Goal: Complete application form

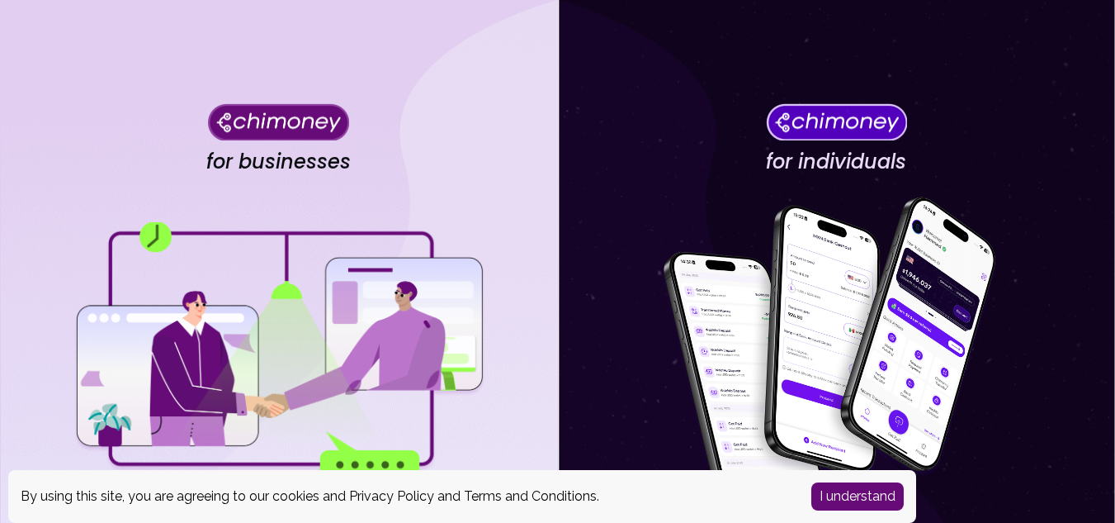
click at [835, 497] on button "I understand" at bounding box center [857, 496] width 92 height 28
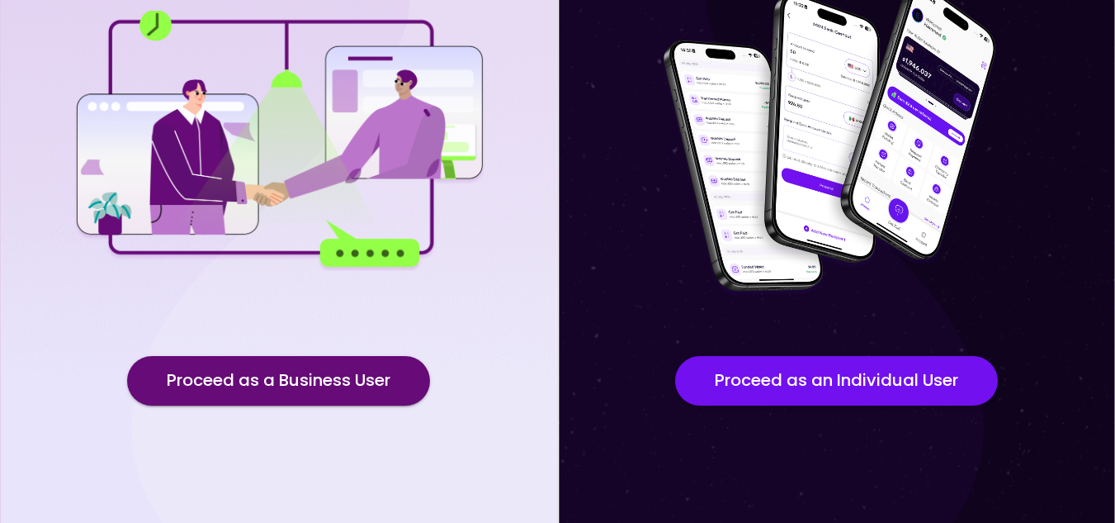
scroll to position [224, 0]
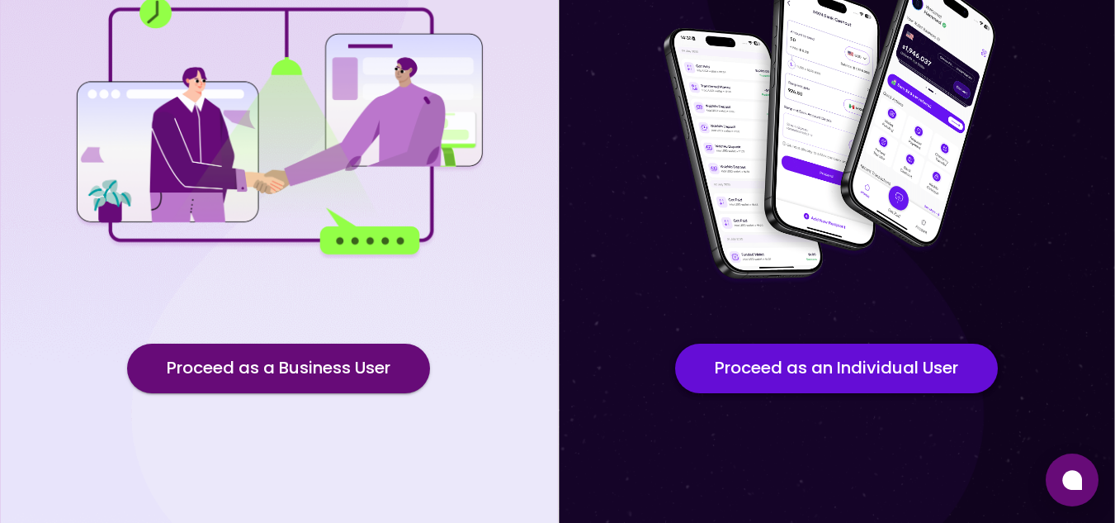
click at [903, 360] on button "Proceed as an Individual User" at bounding box center [836, 368] width 323 height 50
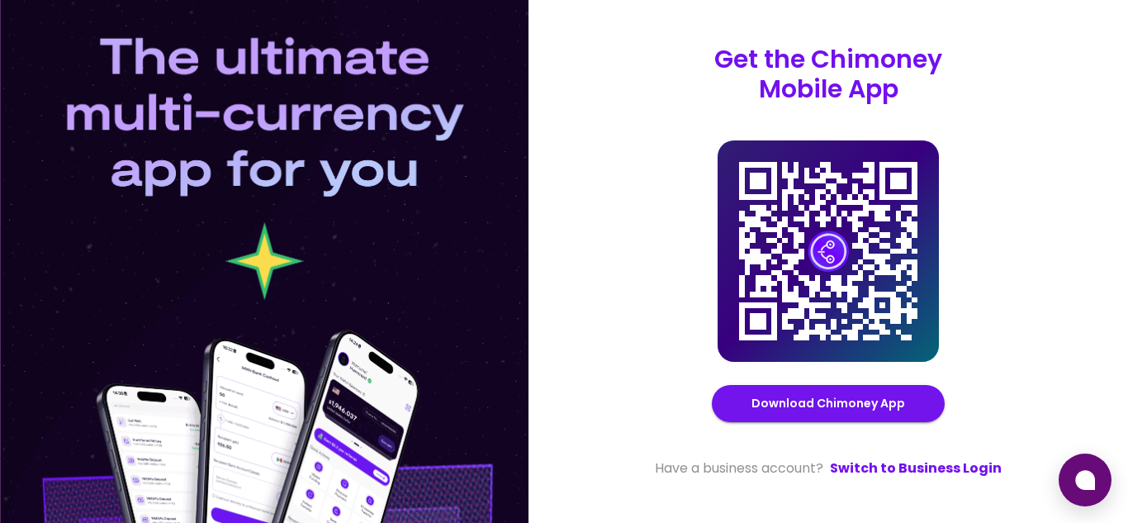
click at [1048, 244] on div "Get the Chimoney Mobile App Chimoney Mobile App Download Chimoney App Have a bu…" at bounding box center [827, 261] width 599 height 523
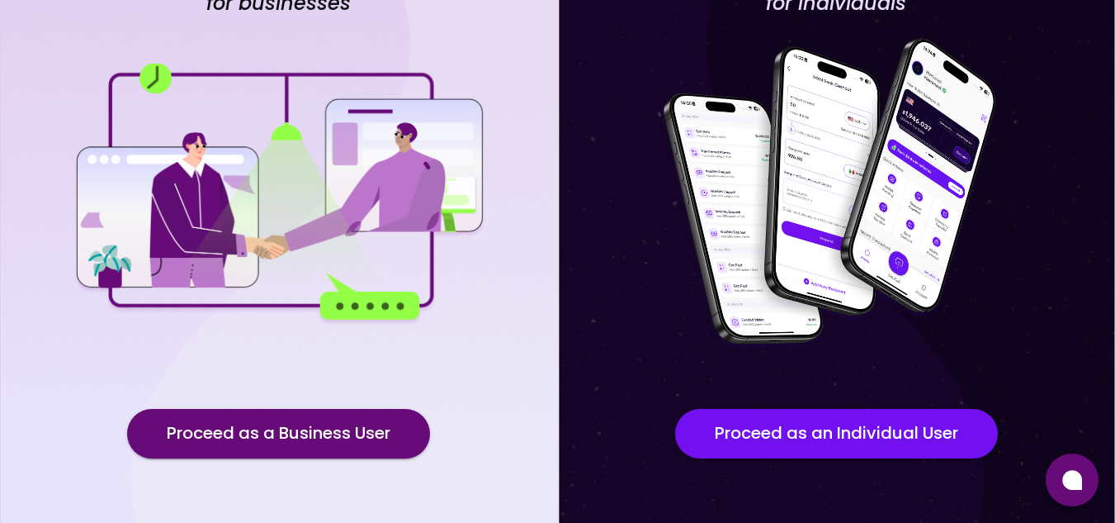
scroll to position [224, 0]
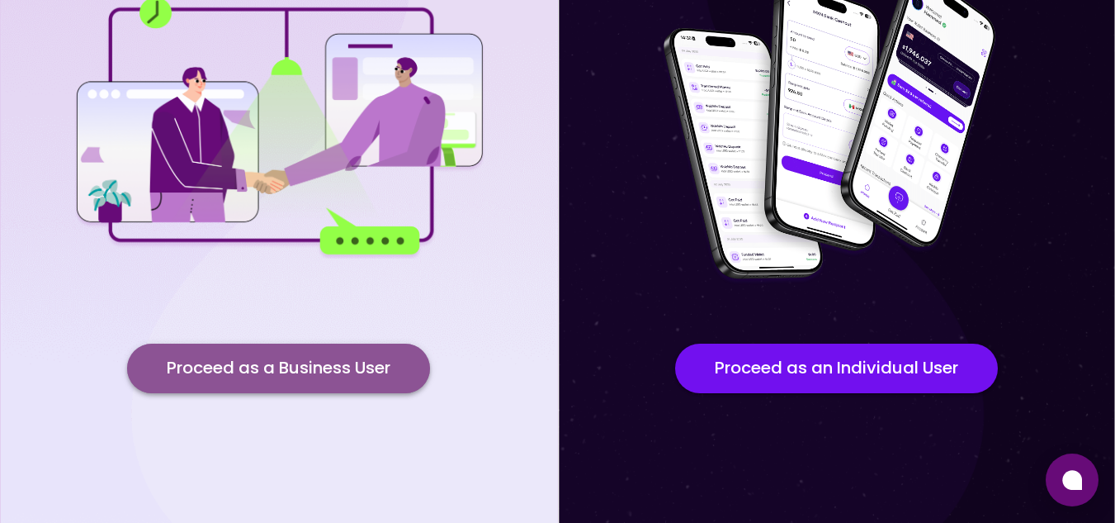
click at [309, 371] on button "Proceed as a Business User" at bounding box center [278, 368] width 303 height 50
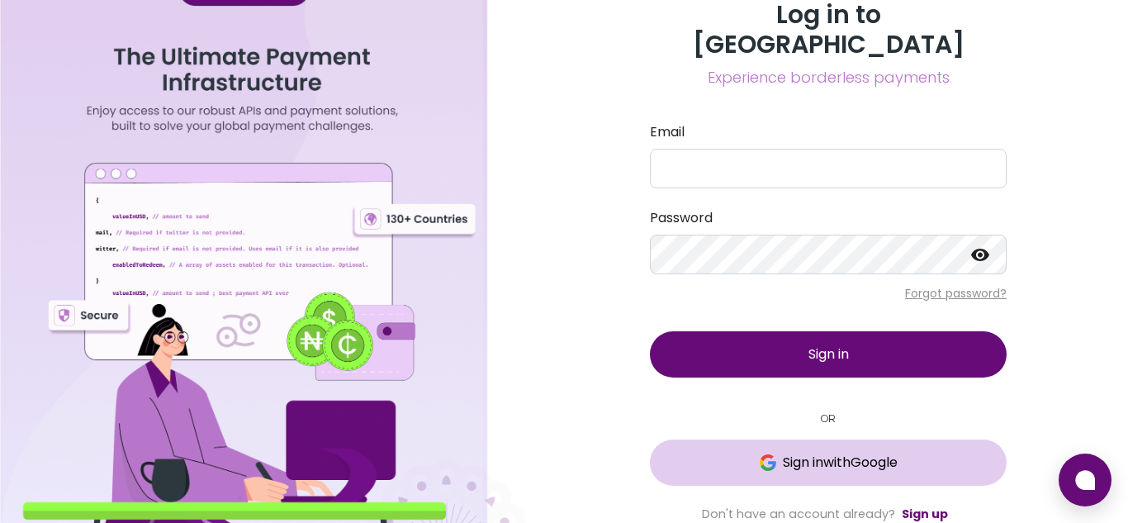
click at [723, 439] on button "Sign in with Google" at bounding box center [828, 462] width 357 height 46
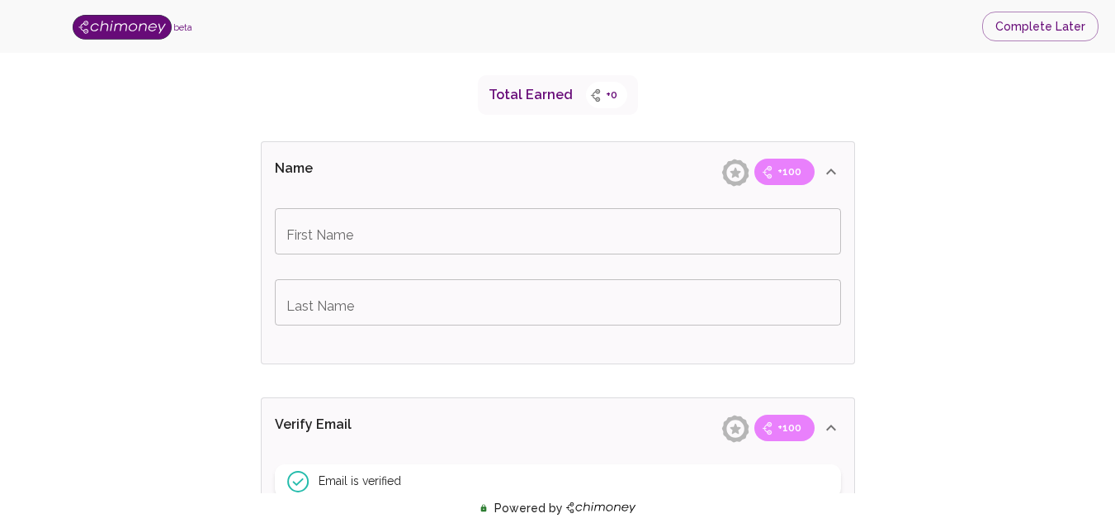
scroll to position [296, 0]
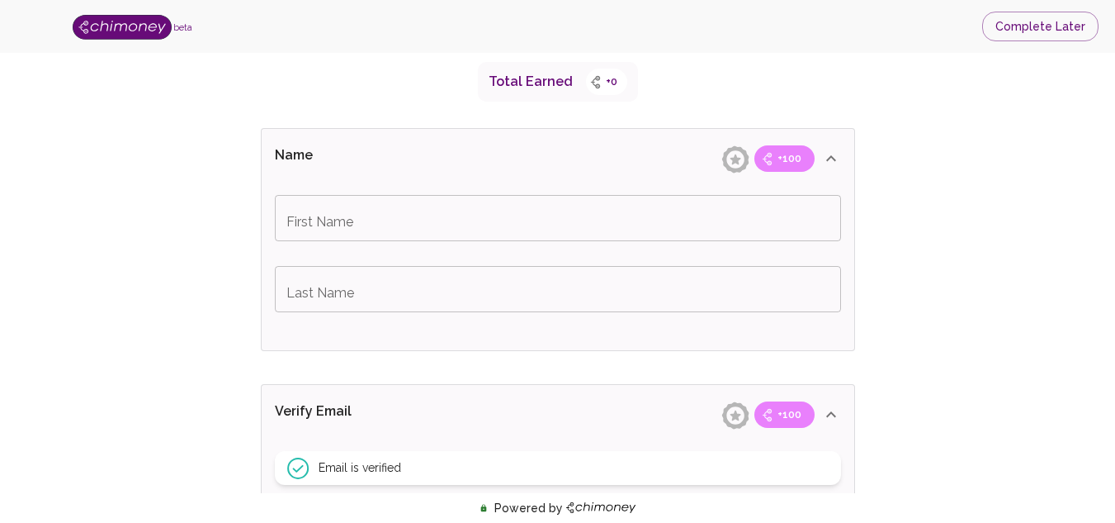
click at [630, 232] on input "First Name" at bounding box center [558, 218] width 566 height 46
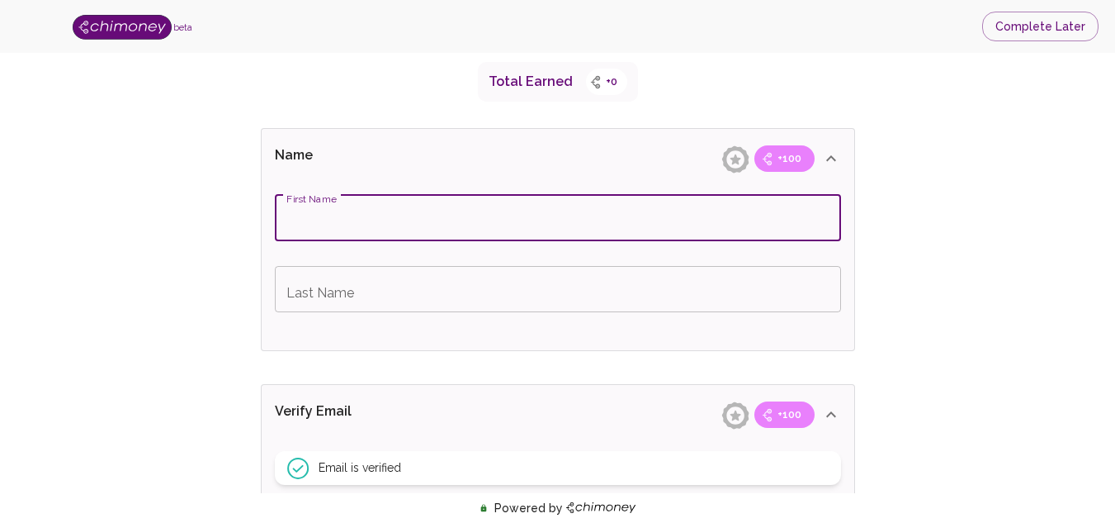
type input "Abdulsalaam"
type input "Noibi"
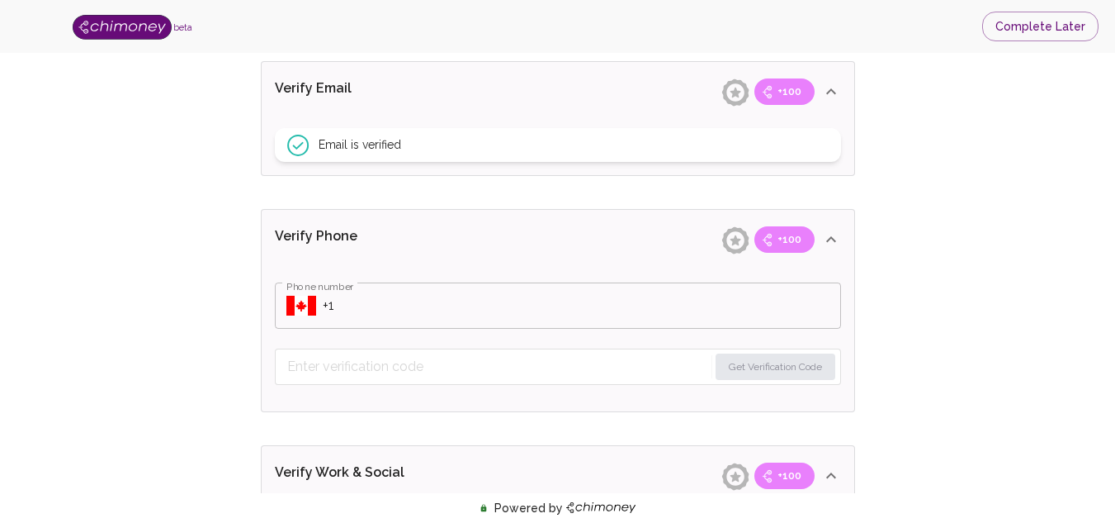
scroll to position [652, 0]
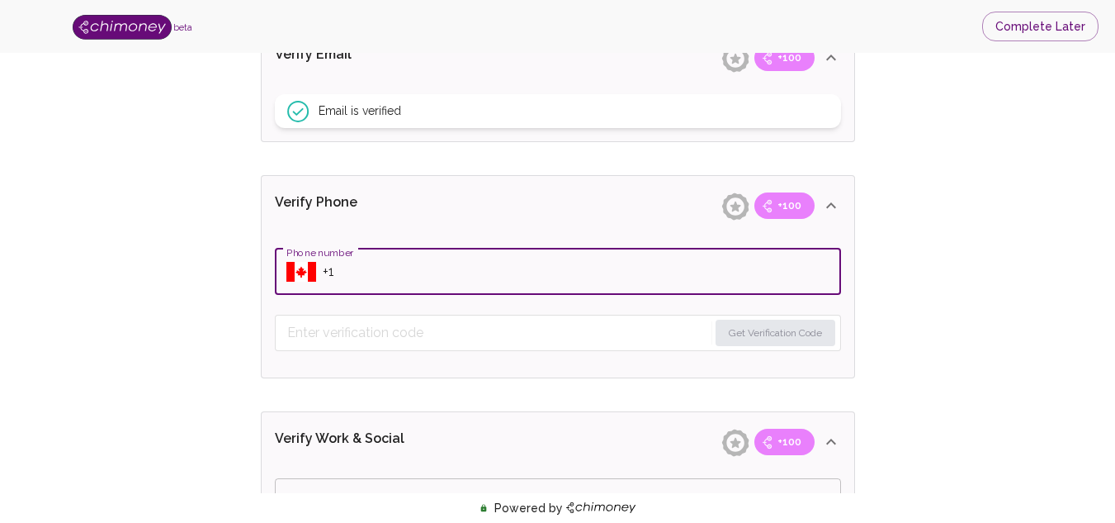
click at [480, 286] on input "Phone number" at bounding box center [582, 271] width 518 height 46
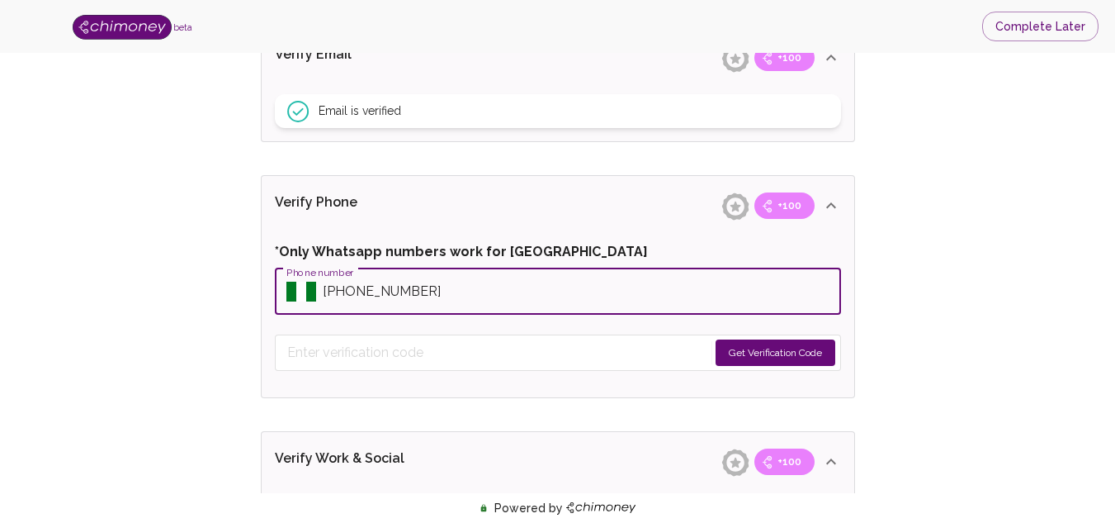
type input "[PHONE_NUMBER]"
click at [731, 347] on button "Get Verification Code" at bounding box center [776, 352] width 120 height 26
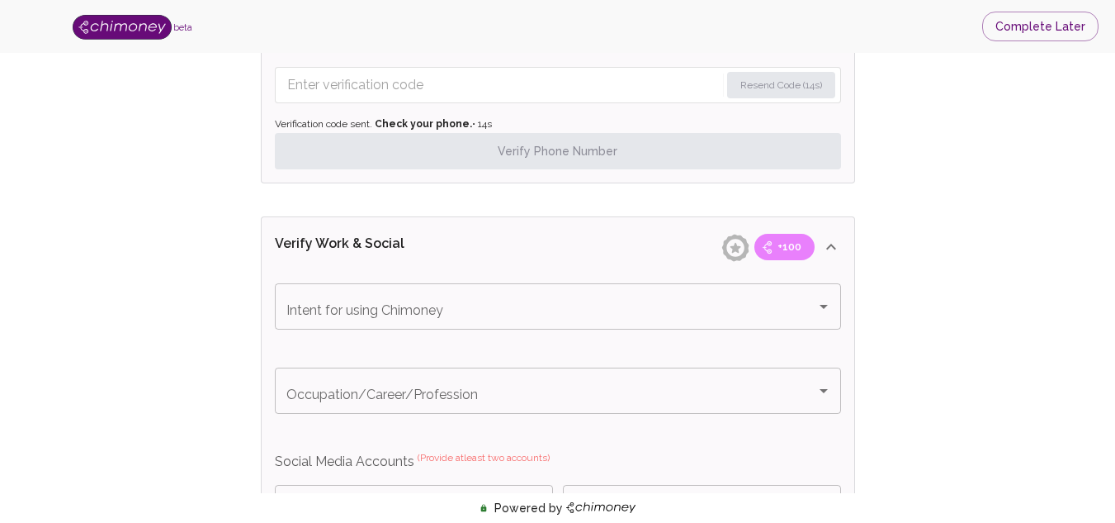
scroll to position [941, 0]
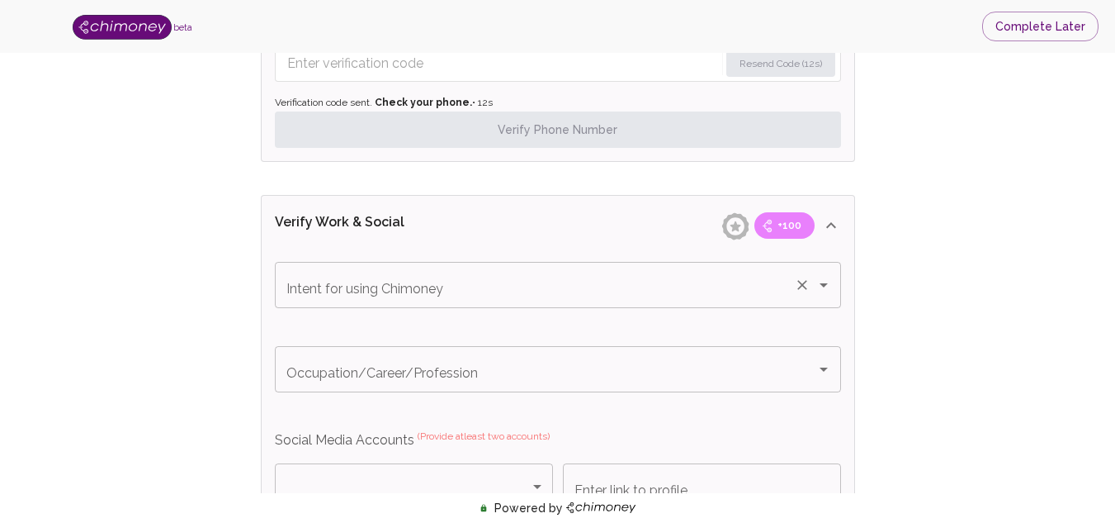
click at [816, 289] on icon "Open" at bounding box center [824, 285] width 20 height 20
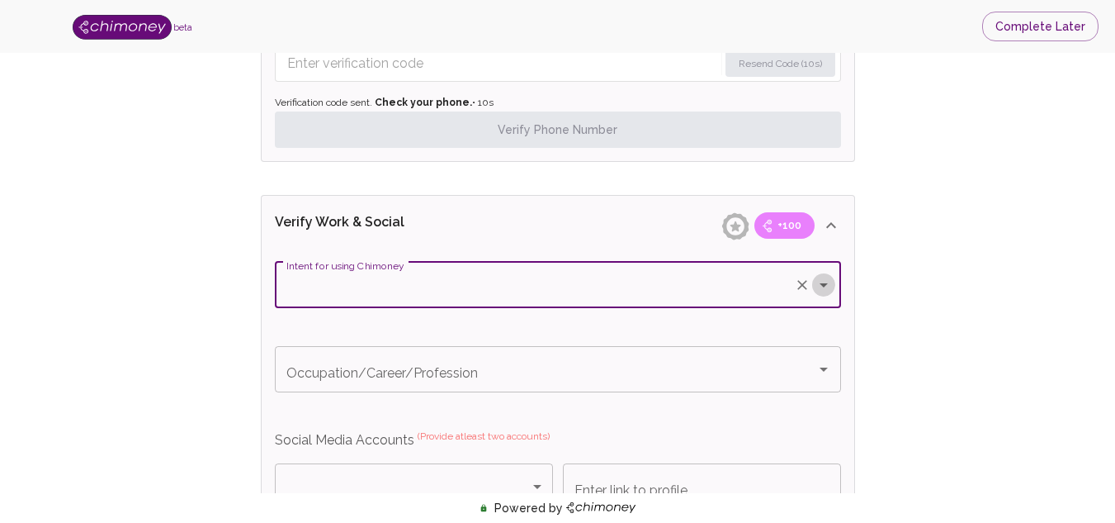
click at [816, 289] on icon "Open" at bounding box center [824, 285] width 20 height 20
